Goal: Check status: Check status

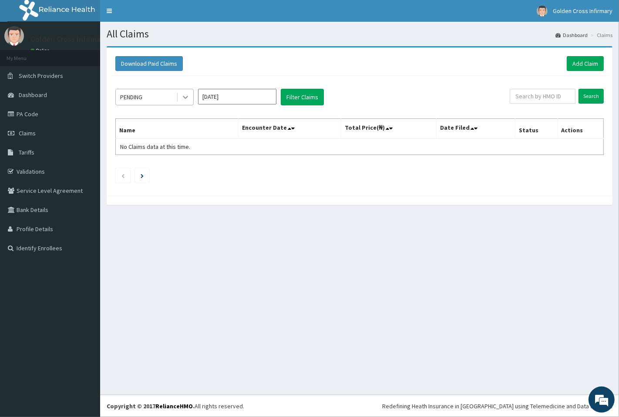
click at [181, 96] on icon at bounding box center [185, 97] width 9 height 9
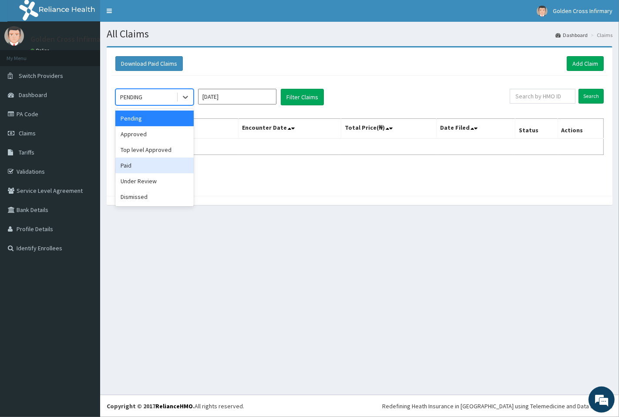
click at [155, 167] on div "Paid" at bounding box center [154, 165] width 78 height 16
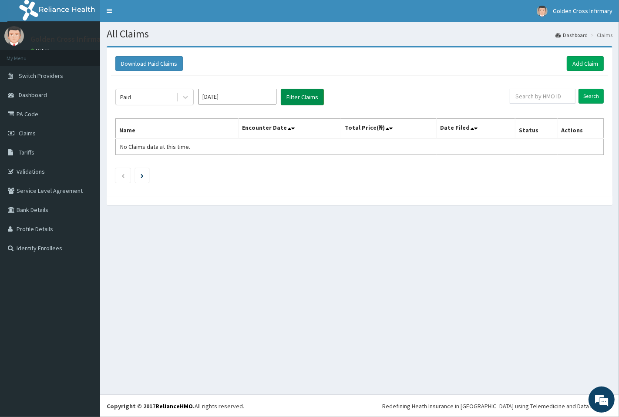
click at [286, 100] on button "Filter Claims" at bounding box center [302, 97] width 43 height 17
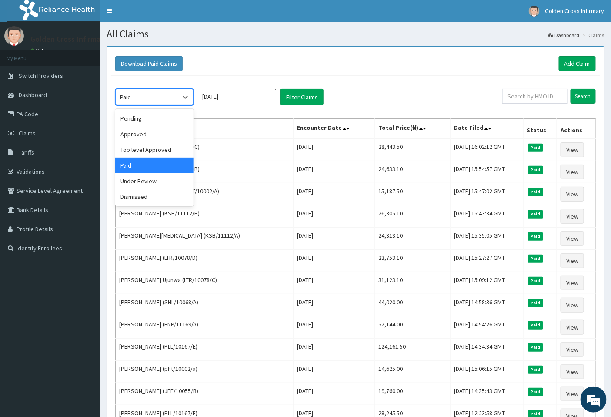
click at [175, 100] on div "Paid" at bounding box center [146, 97] width 60 height 14
drag, startPoint x: 155, startPoint y: 127, endPoint x: 163, endPoint y: 119, distance: 10.8
click at [163, 119] on div "Pending Approved Top level Approved Paid Under Review Dismissed" at bounding box center [154, 157] width 78 height 97
click at [163, 119] on div "Pending" at bounding box center [154, 118] width 78 height 16
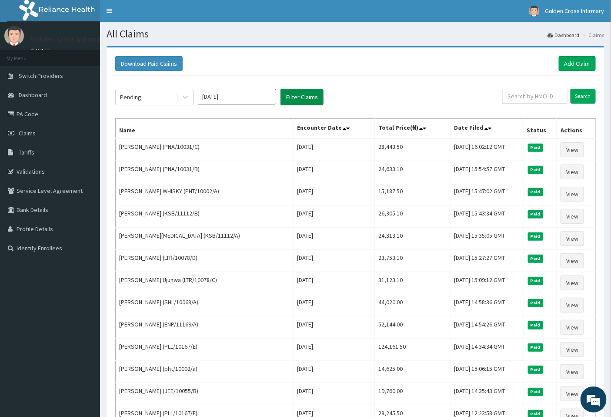
click at [290, 101] on button "Filter Claims" at bounding box center [302, 97] width 43 height 17
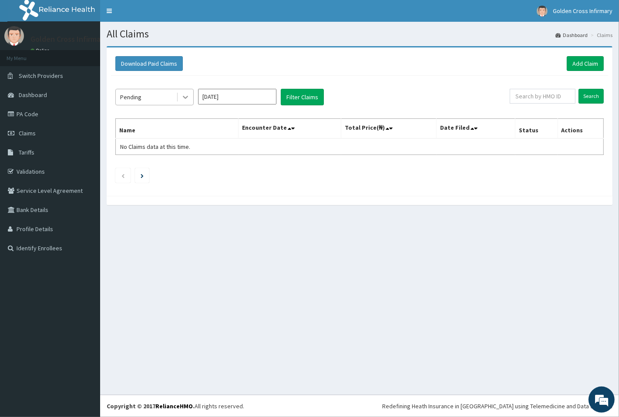
click at [185, 97] on icon at bounding box center [185, 97] width 9 height 9
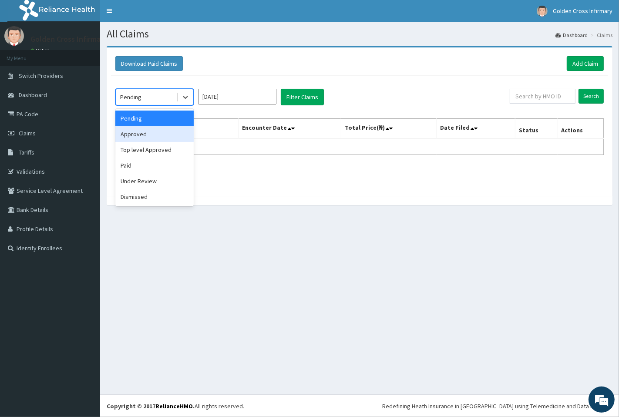
click at [156, 136] on div "Approved" at bounding box center [154, 134] width 78 height 16
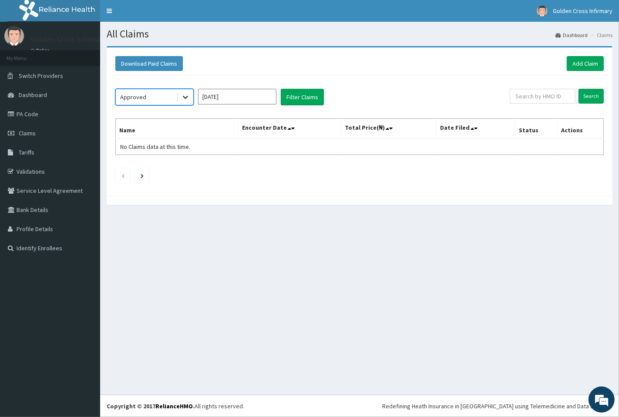
click at [191, 90] on div at bounding box center [185, 97] width 16 height 16
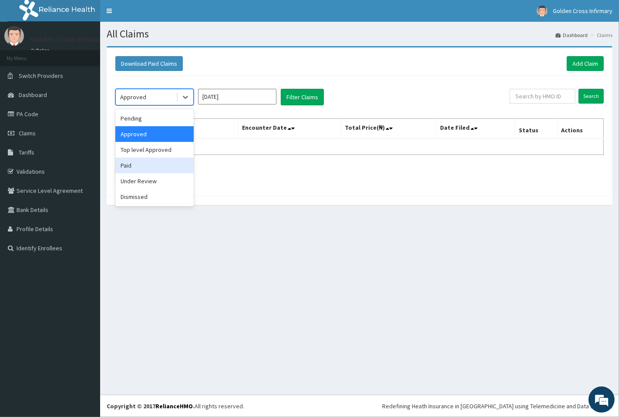
click at [169, 161] on div "Paid" at bounding box center [154, 165] width 78 height 16
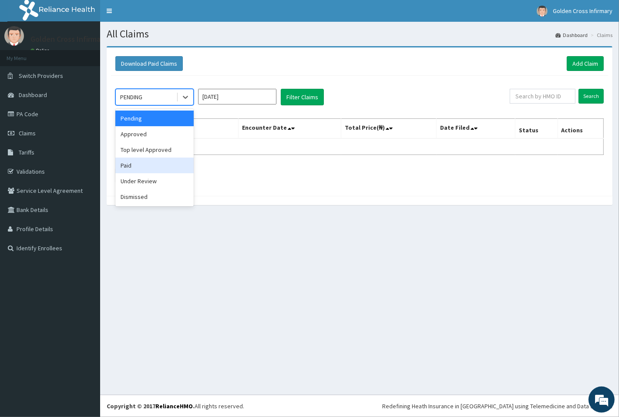
click at [164, 167] on div "Paid" at bounding box center [154, 165] width 78 height 16
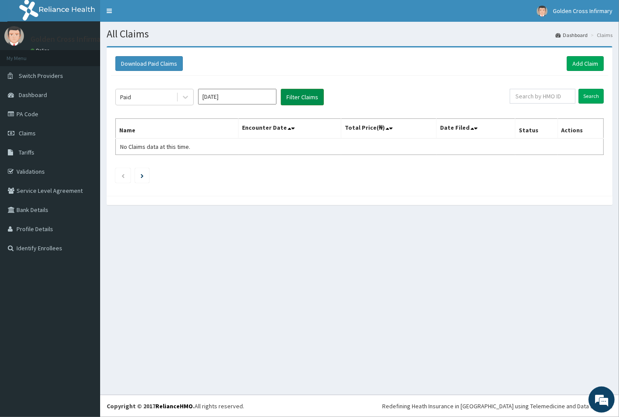
click at [290, 99] on button "Filter Claims" at bounding box center [302, 97] width 43 height 17
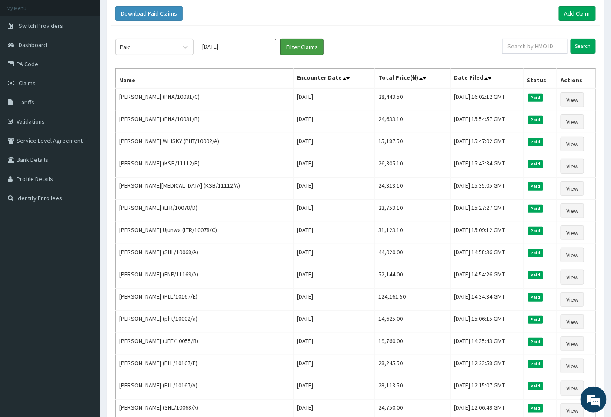
scroll to position [48, 0]
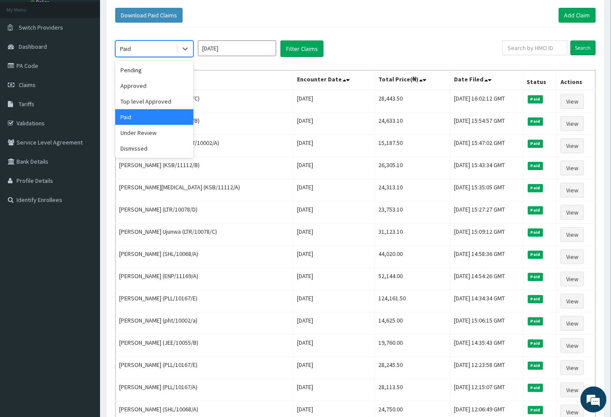
click at [129, 42] on div "Paid" at bounding box center [146, 49] width 60 height 14
click at [151, 102] on div "Top level Approved" at bounding box center [154, 102] width 78 height 16
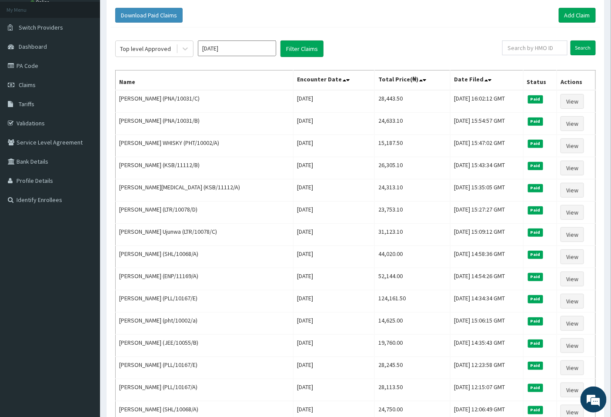
click at [308, 52] on button "Filter Claims" at bounding box center [302, 48] width 43 height 17
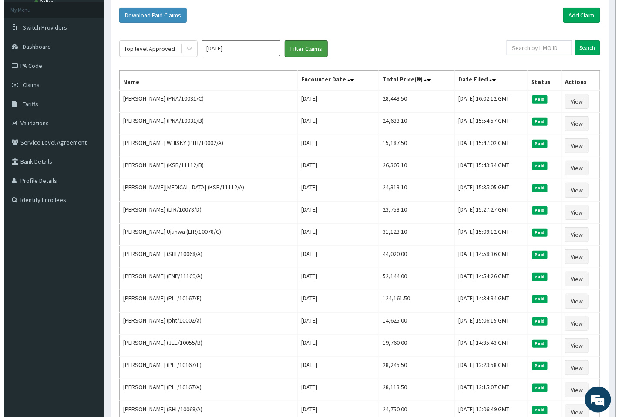
scroll to position [0, 0]
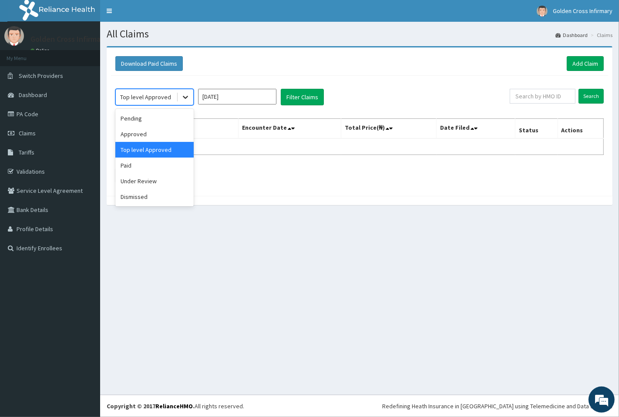
click at [181, 94] on icon at bounding box center [185, 97] width 9 height 9
click at [166, 132] on div "Approved" at bounding box center [154, 134] width 78 height 16
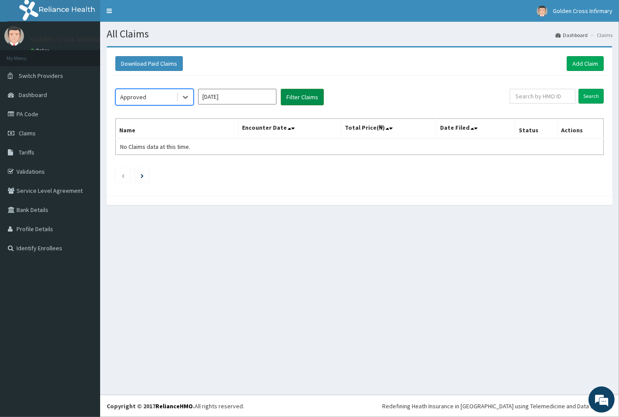
click at [295, 104] on button "Filter Claims" at bounding box center [302, 97] width 43 height 17
